Goal: Task Accomplishment & Management: Manage account settings

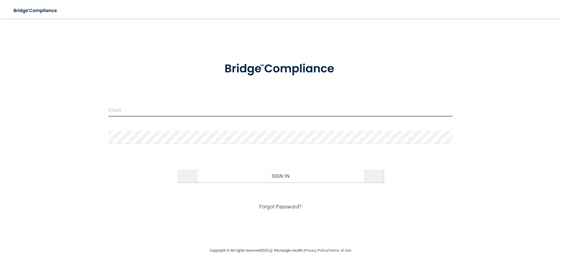
type input "[EMAIL_ADDRESS][DOMAIN_NAME]"
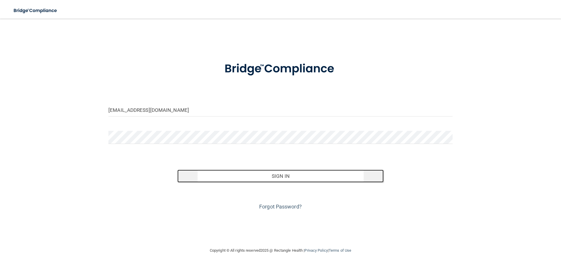
click at [297, 176] on button "Sign In" at bounding box center [280, 176] width 207 height 13
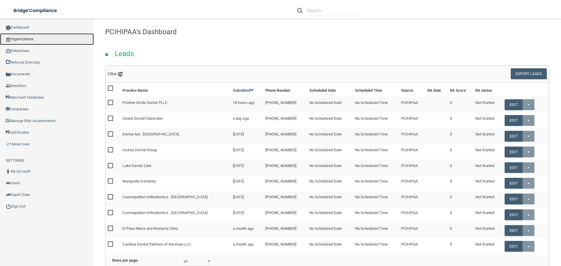
click at [31, 39] on link "Organizations" at bounding box center [47, 39] width 94 height 12
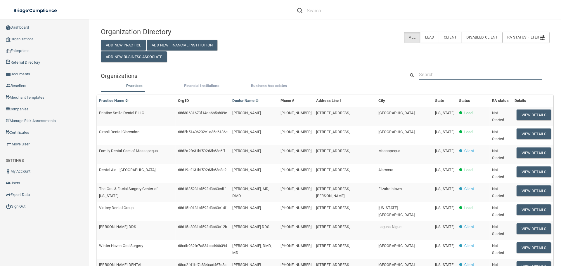
click at [456, 76] on input "text" at bounding box center [480, 74] width 123 height 11
paste input "[MEDICAL_DATA] Health Professionals"
type input "[MEDICAL_DATA] Health Professionals"
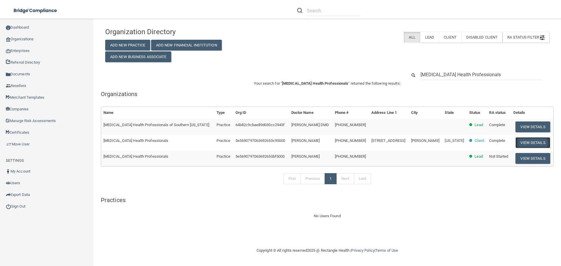
click at [528, 142] on button "View Details" at bounding box center [532, 142] width 34 height 11
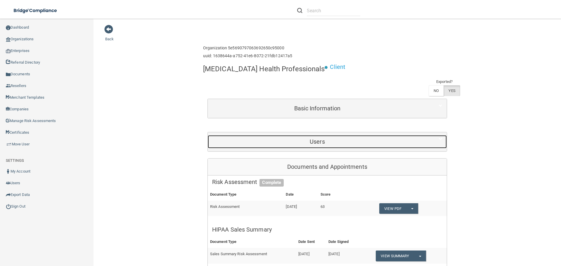
click at [325, 144] on h5 "Users" at bounding box center [317, 141] width 210 height 6
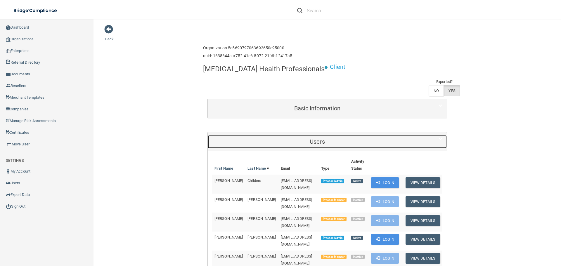
scroll to position [117, 0]
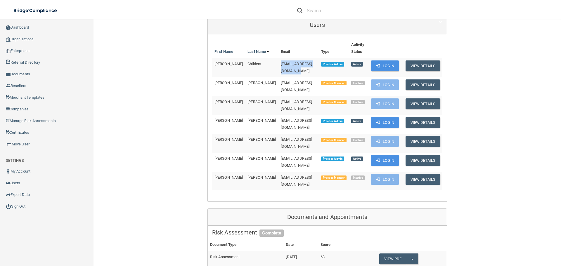
drag, startPoint x: 260, startPoint y: 63, endPoint x: 307, endPoint y: 60, distance: 47.4
click at [307, 60] on td "[EMAIL_ADDRESS][DOMAIN_NAME]" at bounding box center [298, 67] width 40 height 19
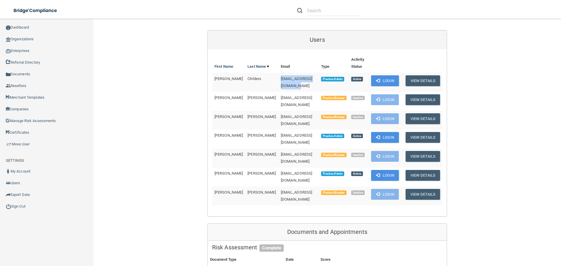
scroll to position [88, 0]
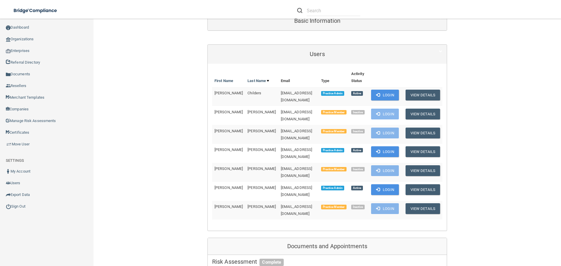
click at [319, 86] on th "Type" at bounding box center [334, 77] width 30 height 19
drag, startPoint x: 303, startPoint y: 94, endPoint x: 256, endPoint y: 93, distance: 47.0
click at [256, 93] on tr "[PERSON_NAME] [EMAIL_ADDRESS][DOMAIN_NAME] Practice Admin Active Login View Det…" at bounding box center [327, 96] width 230 height 19
copy tr "[EMAIL_ADDRESS][DOMAIN_NAME]"
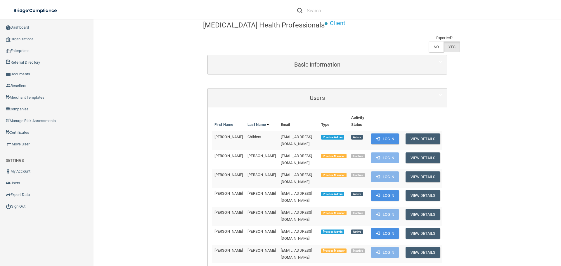
scroll to position [0, 0]
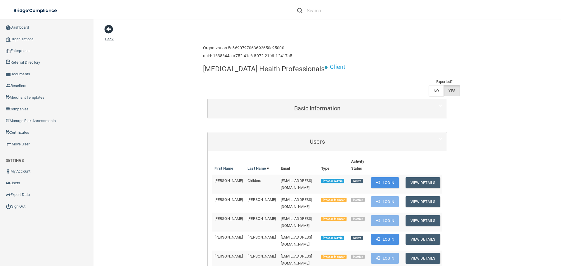
click at [108, 29] on span at bounding box center [108, 29] width 9 height 9
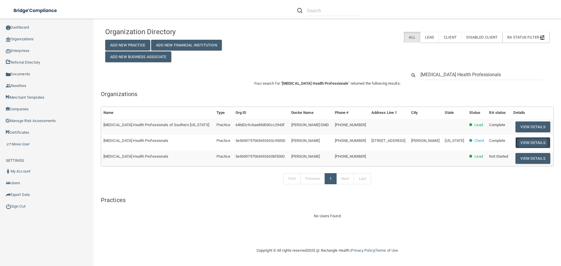
click at [527, 143] on button "View Details" at bounding box center [532, 142] width 34 height 11
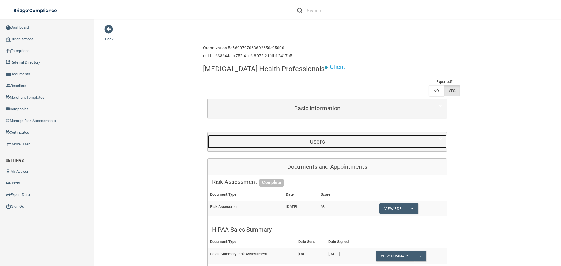
click at [289, 142] on h5 "Users" at bounding box center [317, 141] width 210 height 6
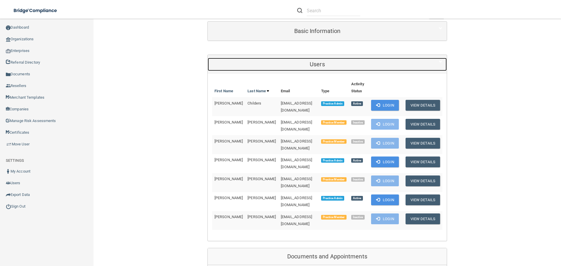
scroll to position [88, 0]
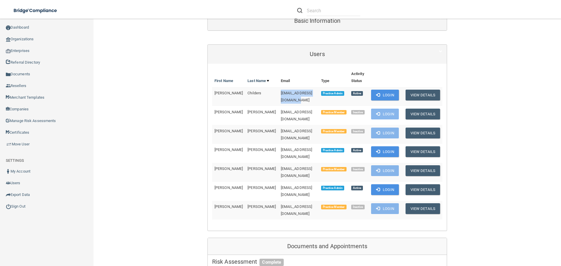
drag, startPoint x: 304, startPoint y: 93, endPoint x: 259, endPoint y: 93, distance: 45.6
click at [278, 93] on td "[EMAIL_ADDRESS][DOMAIN_NAME]" at bounding box center [298, 96] width 40 height 19
copy span "[EMAIL_ADDRESS][DOMAIN_NAME]"
click at [25, 206] on link "Sign Out" at bounding box center [47, 207] width 94 height 12
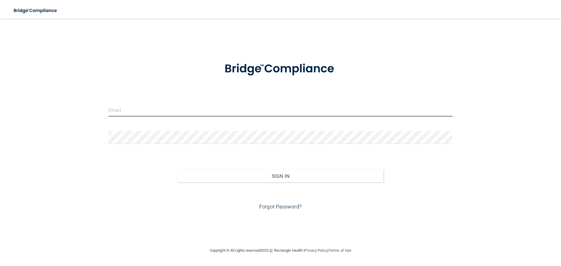
type input "[EMAIL_ADDRESS][DOMAIN_NAME]"
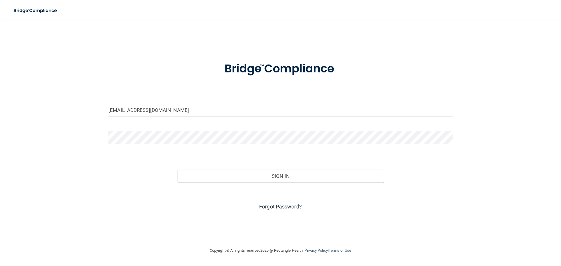
click at [282, 204] on link "Forgot Password?" at bounding box center [280, 207] width 43 height 6
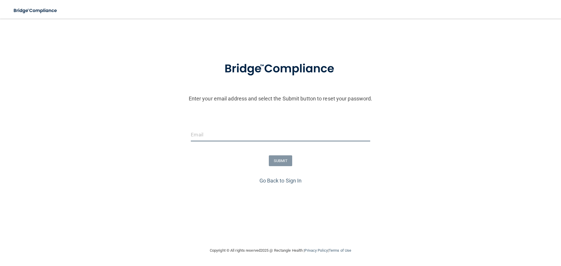
click at [230, 131] on input "email" at bounding box center [280, 134] width 179 height 13
paste input "[EMAIL_ADDRESS][DOMAIN_NAME]"
type input "[EMAIL_ADDRESS][DOMAIN_NAME]"
click at [271, 141] on div "[EMAIL_ADDRESS][DOMAIN_NAME]" at bounding box center [280, 137] width 188 height 18
click at [270, 133] on input "[EMAIL_ADDRESS][DOMAIN_NAME]" at bounding box center [280, 134] width 179 height 13
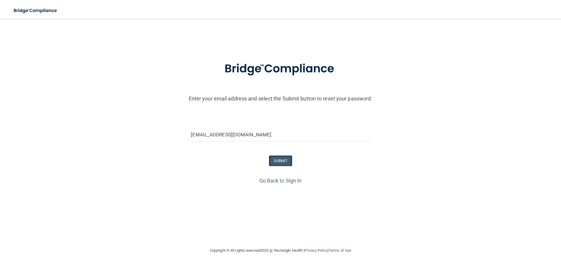
click at [288, 158] on button "SUBMIT" at bounding box center [281, 160] width 24 height 11
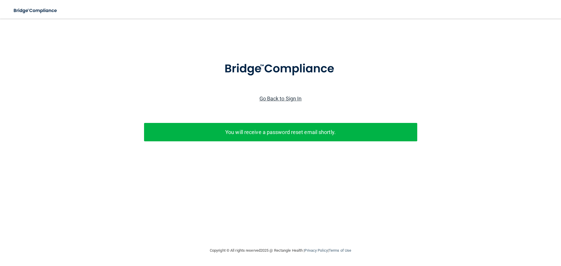
click at [280, 100] on link "Go Back to Sign In" at bounding box center [280, 99] width 42 height 6
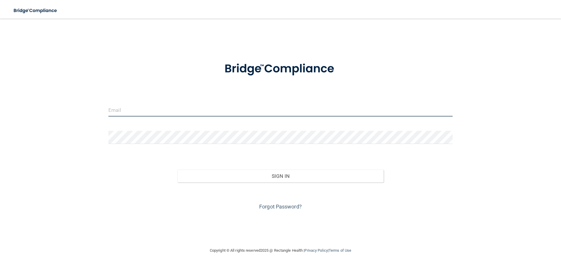
type input "[EMAIL_ADDRESS][DOMAIN_NAME]"
